Goal: Navigation & Orientation: Find specific page/section

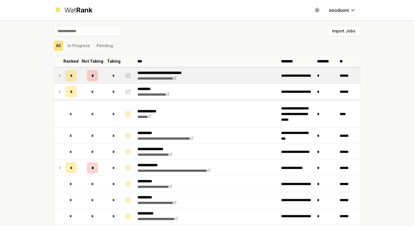
click at [110, 82] on td "*" at bounding box center [114, 76] width 16 height 16
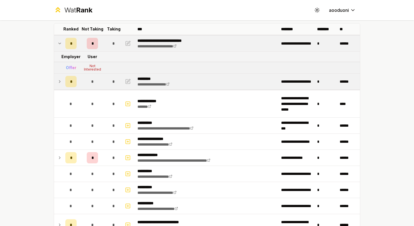
scroll to position [74, 0]
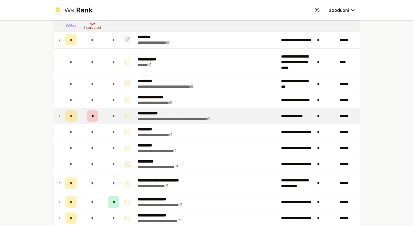
click at [81, 109] on td "*" at bounding box center [92, 116] width 27 height 16
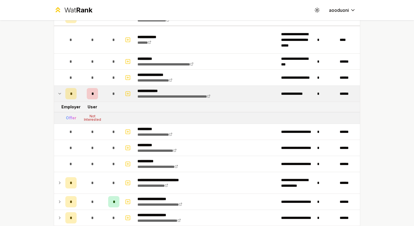
scroll to position [166, 0]
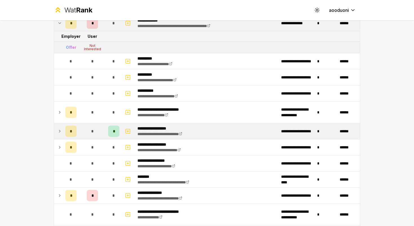
click at [73, 128] on div "*" at bounding box center [70, 130] width 11 height 11
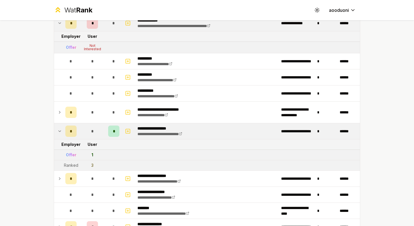
click at [73, 128] on div "*" at bounding box center [70, 130] width 11 height 11
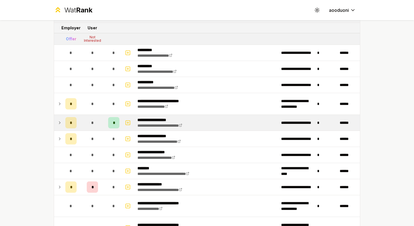
scroll to position [216, 0]
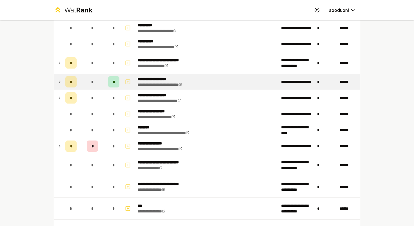
click at [79, 89] on td "*" at bounding box center [92, 82] width 27 height 16
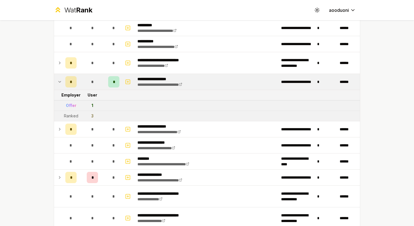
click at [79, 89] on td "*" at bounding box center [92, 82] width 27 height 16
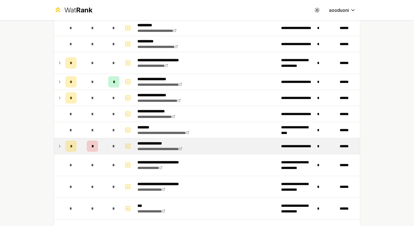
click at [81, 148] on td "*" at bounding box center [92, 146] width 27 height 16
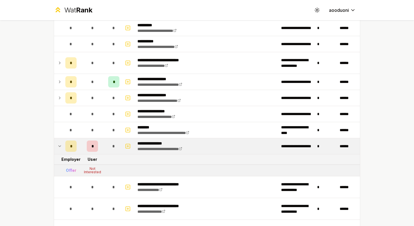
scroll to position [430, 0]
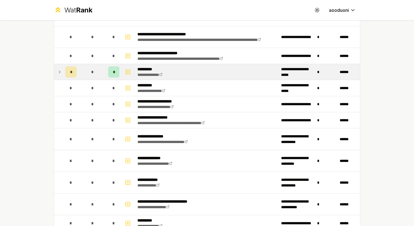
click at [80, 75] on td "*" at bounding box center [92, 72] width 27 height 16
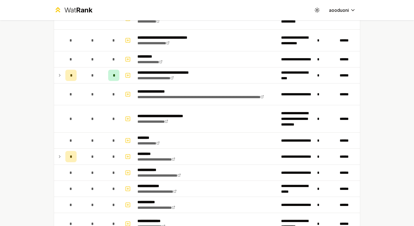
scroll to position [744, 0]
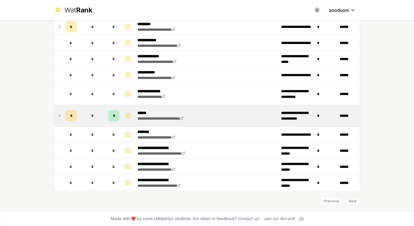
click at [79, 112] on td "*" at bounding box center [92, 115] width 27 height 21
